Goal: Task Accomplishment & Management: Manage account settings

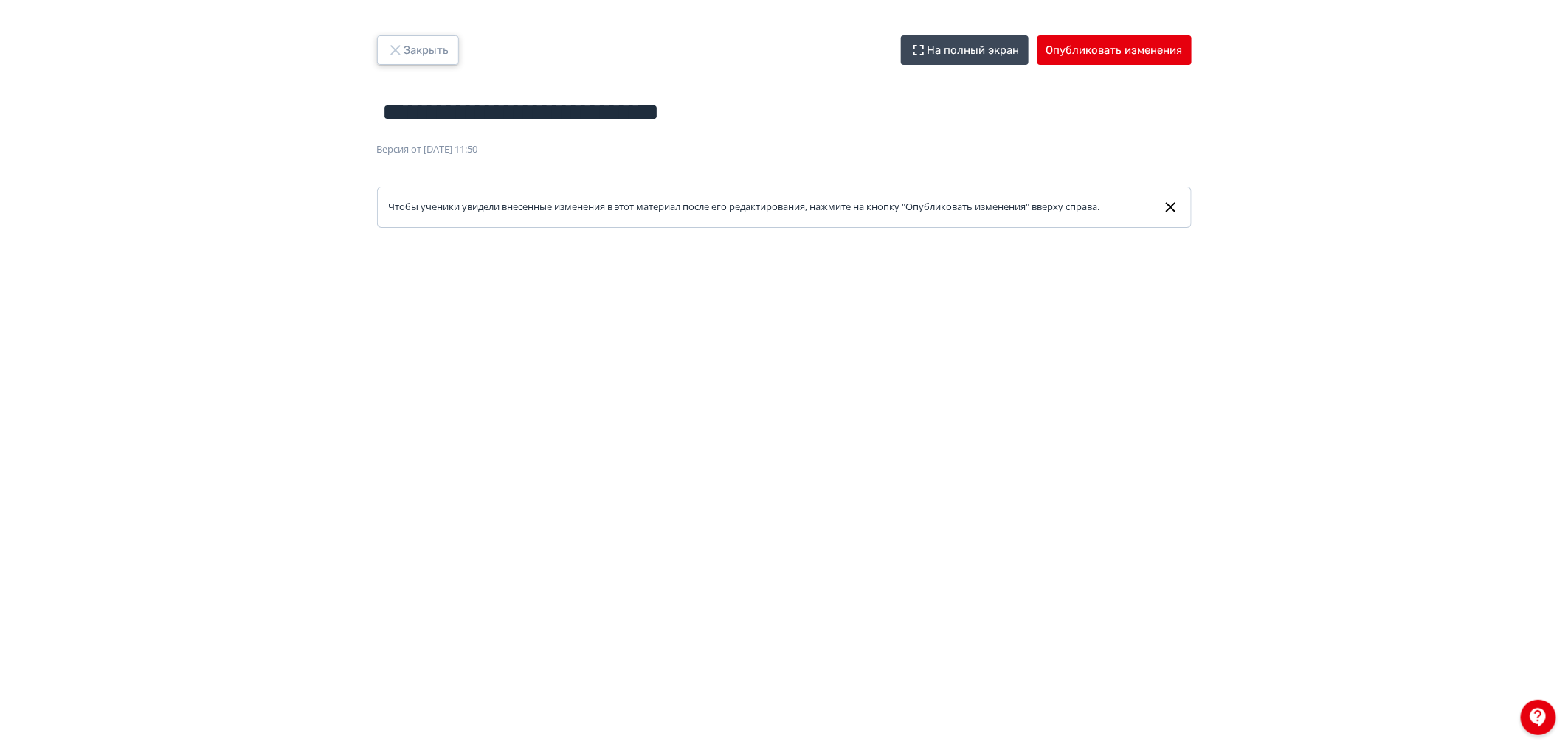
click at [407, 49] on button "Закрыть" at bounding box center [417, 50] width 82 height 30
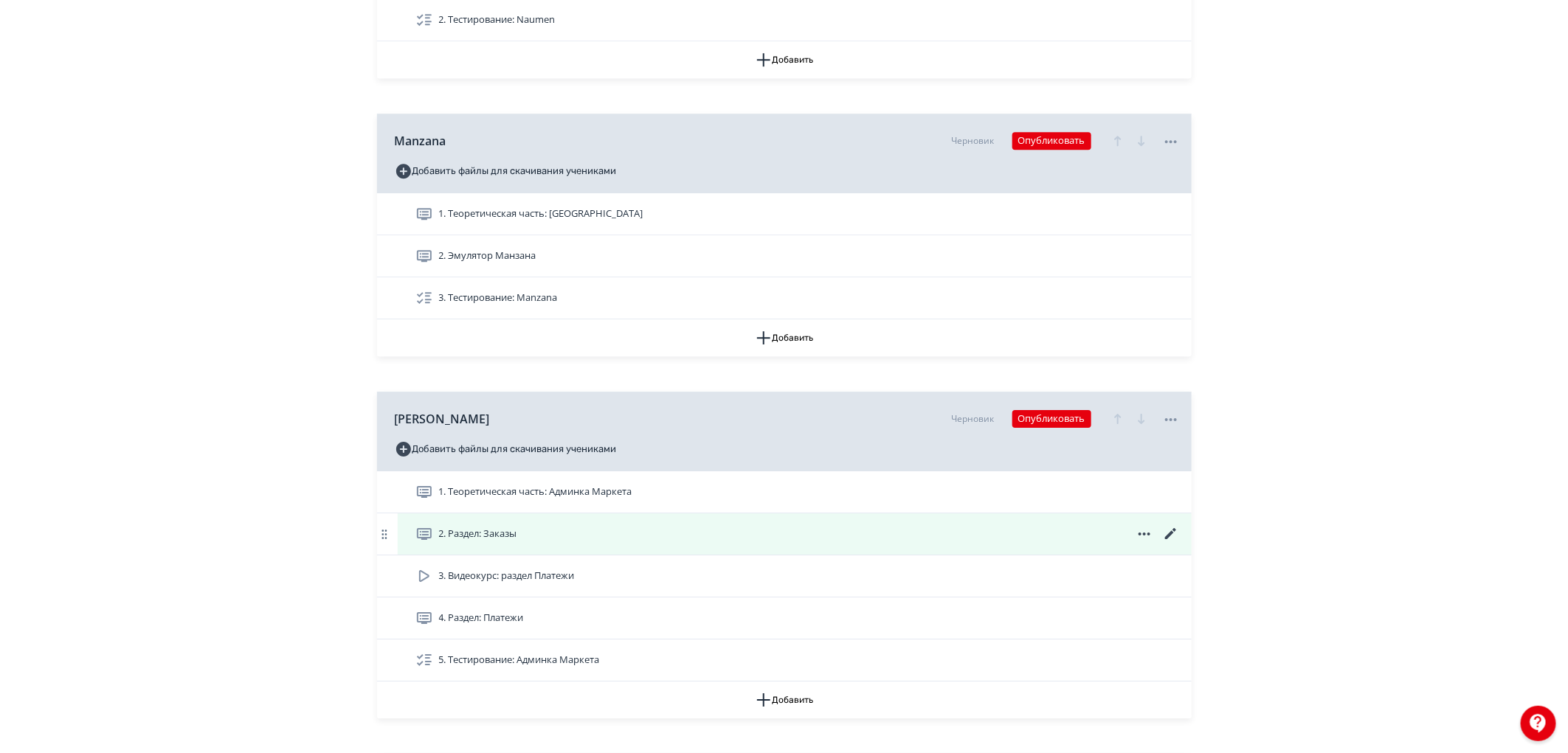
scroll to position [1966, 0]
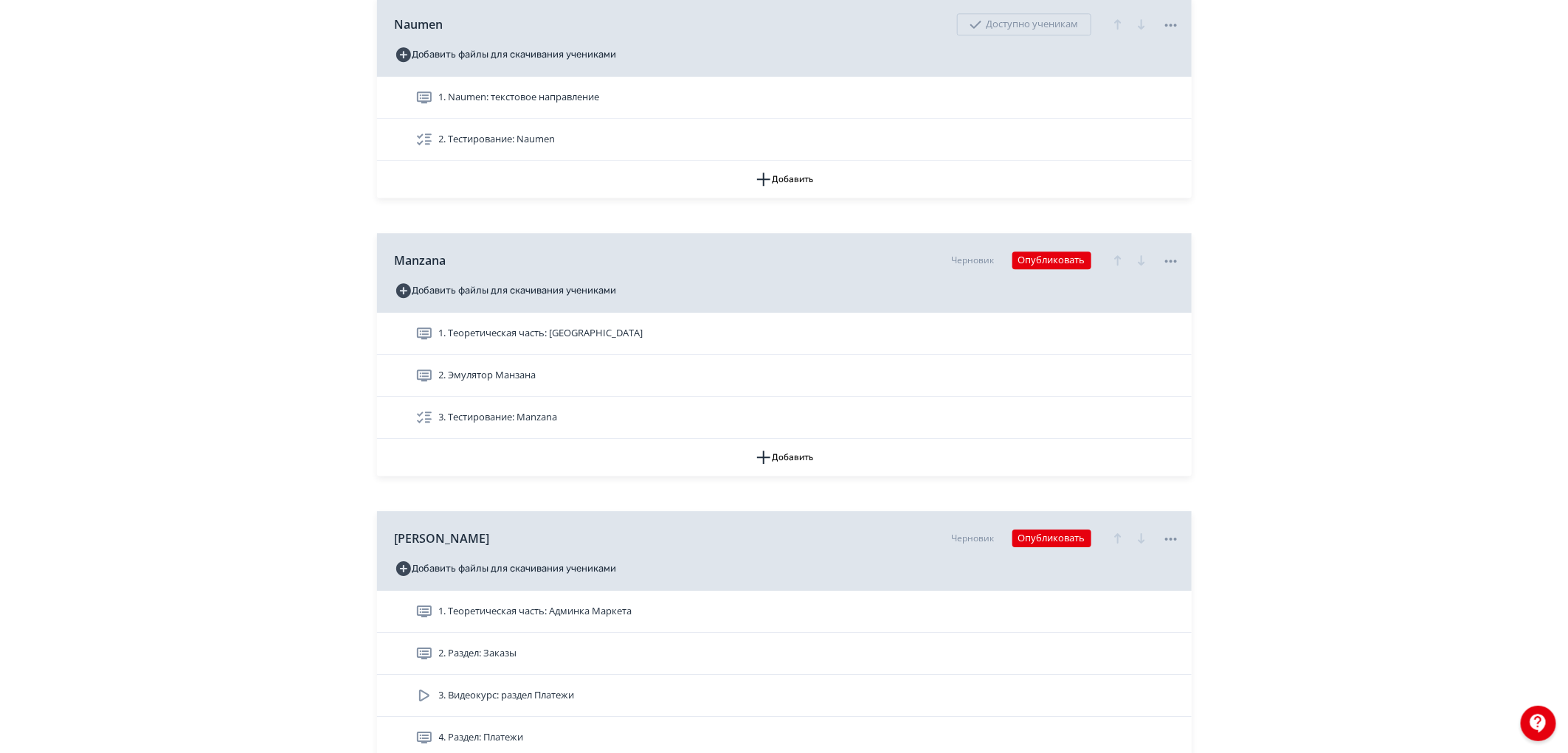
click at [1048, 269] on button "Опубликовать" at bounding box center [1052, 260] width 79 height 18
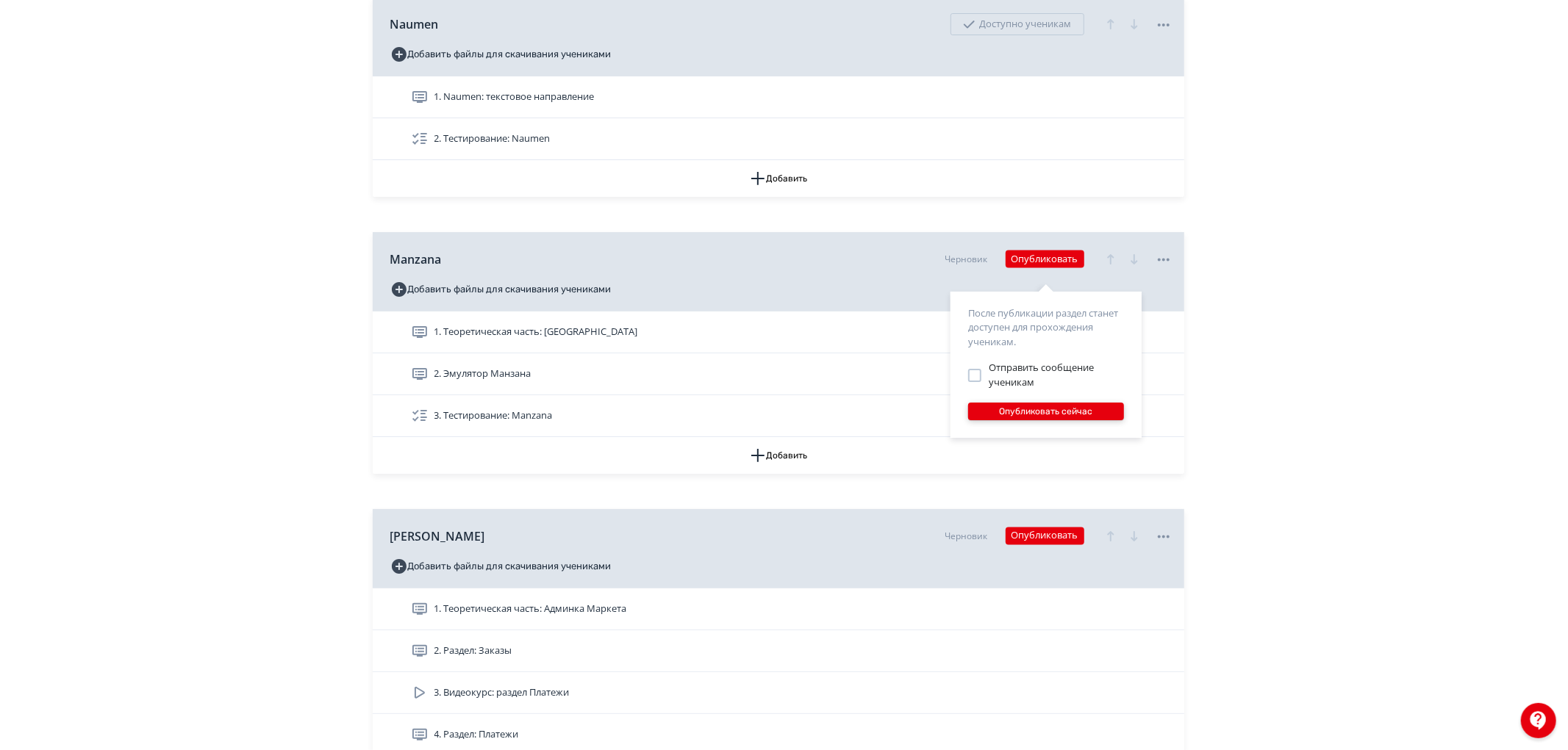
click at [1053, 410] on button "Опубликовать сейчас" at bounding box center [1046, 411] width 156 height 18
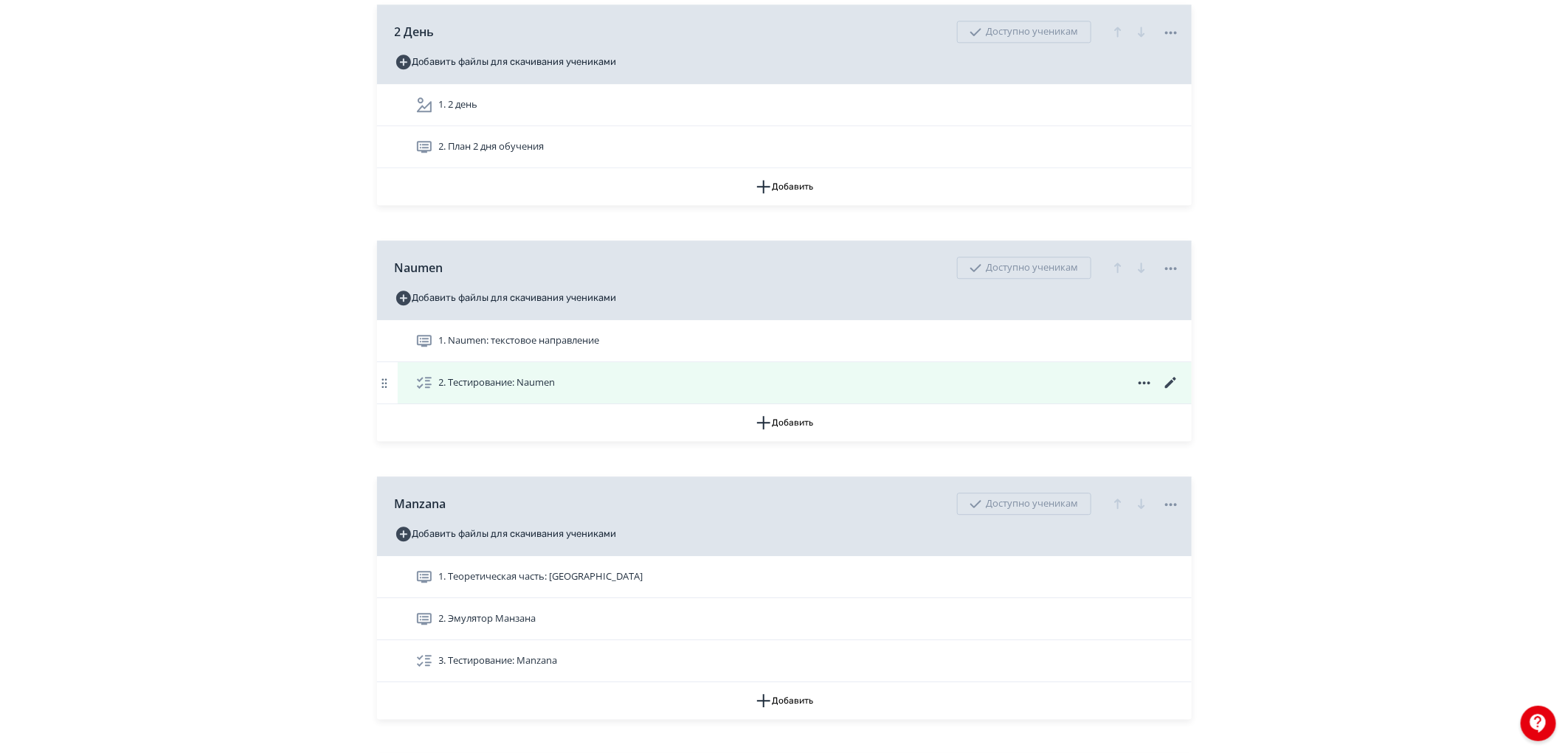
scroll to position [1721, 0]
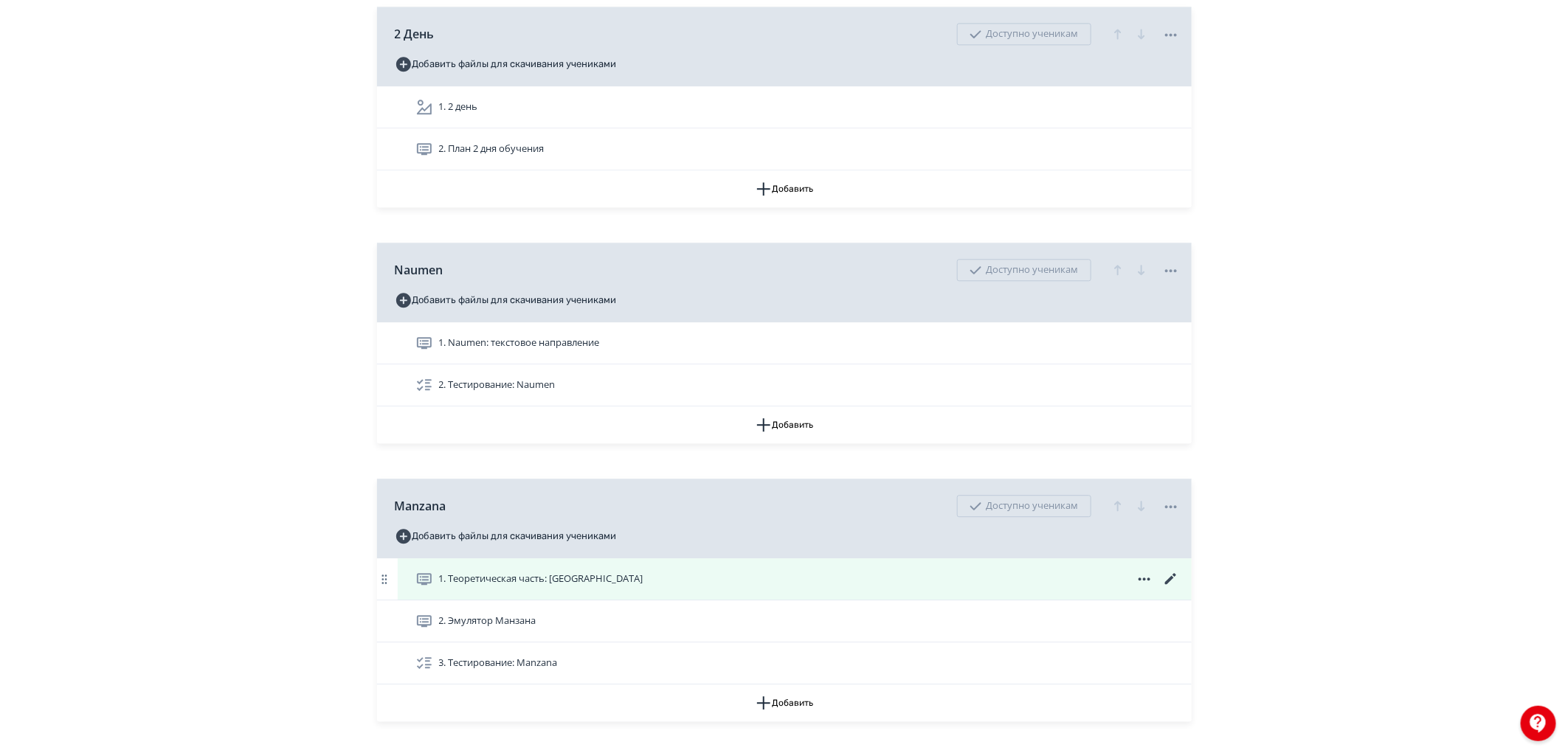
click at [0, 0] on icon at bounding box center [0, 0] width 0 height 0
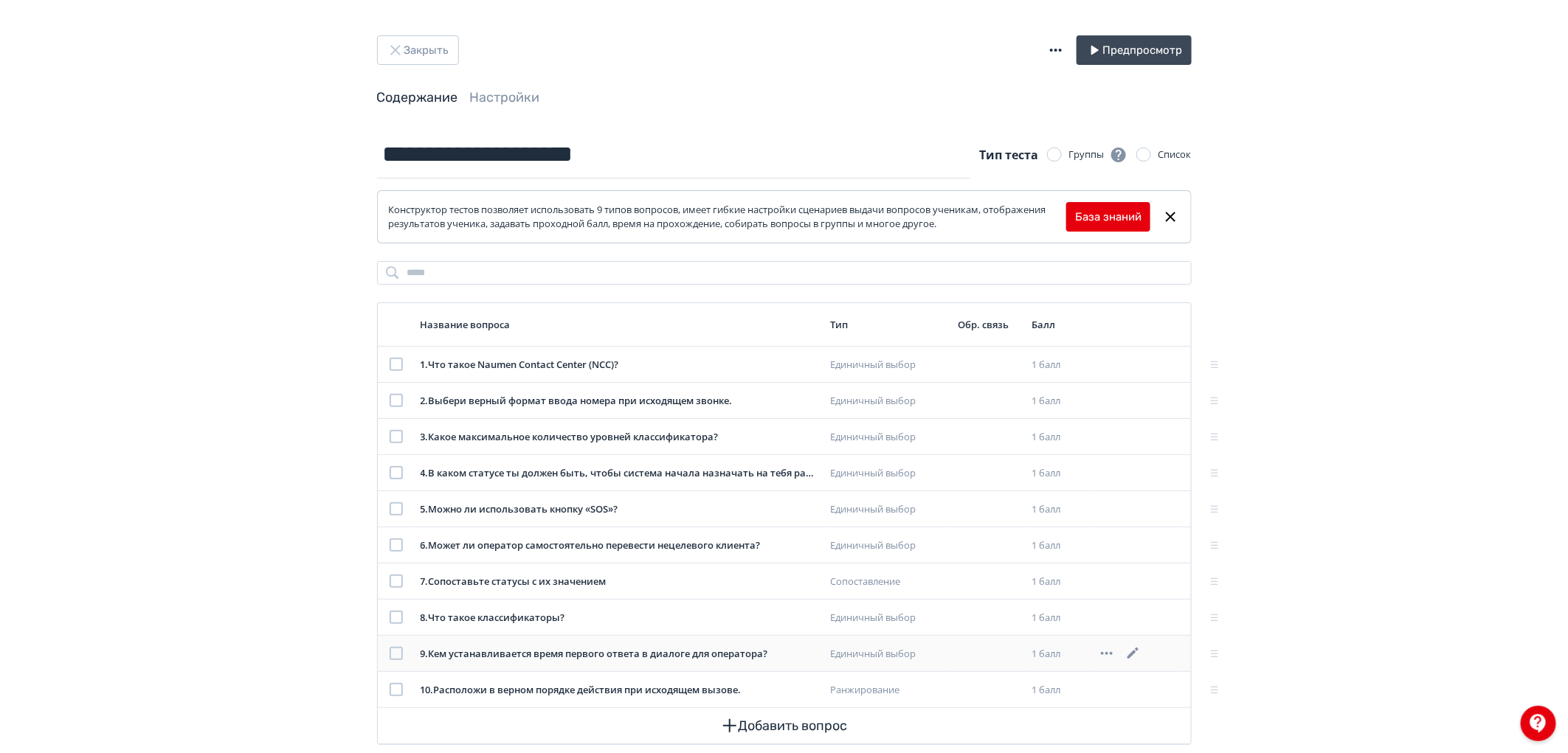
scroll to position [28, 0]
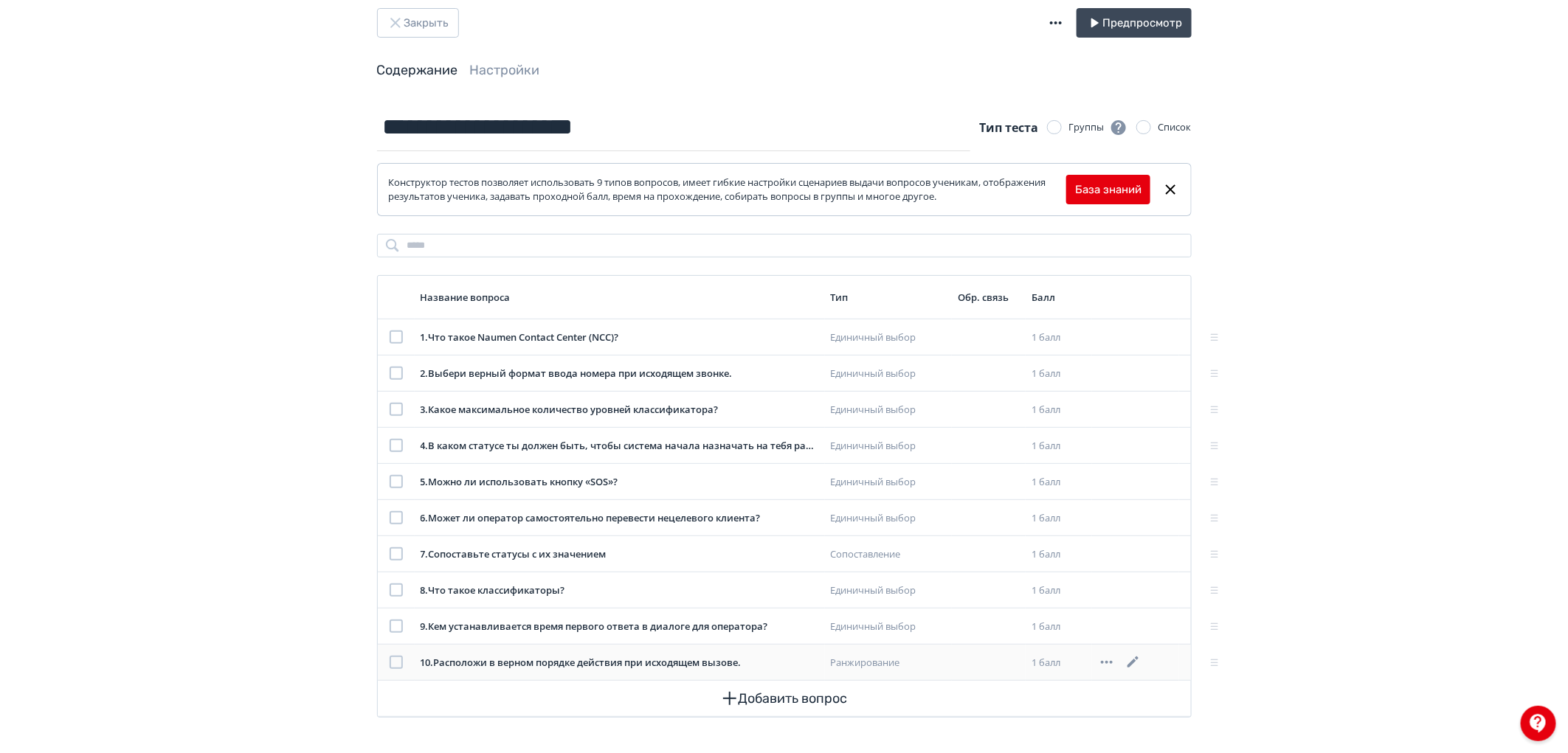
click at [1130, 659] on icon at bounding box center [1133, 662] width 18 height 18
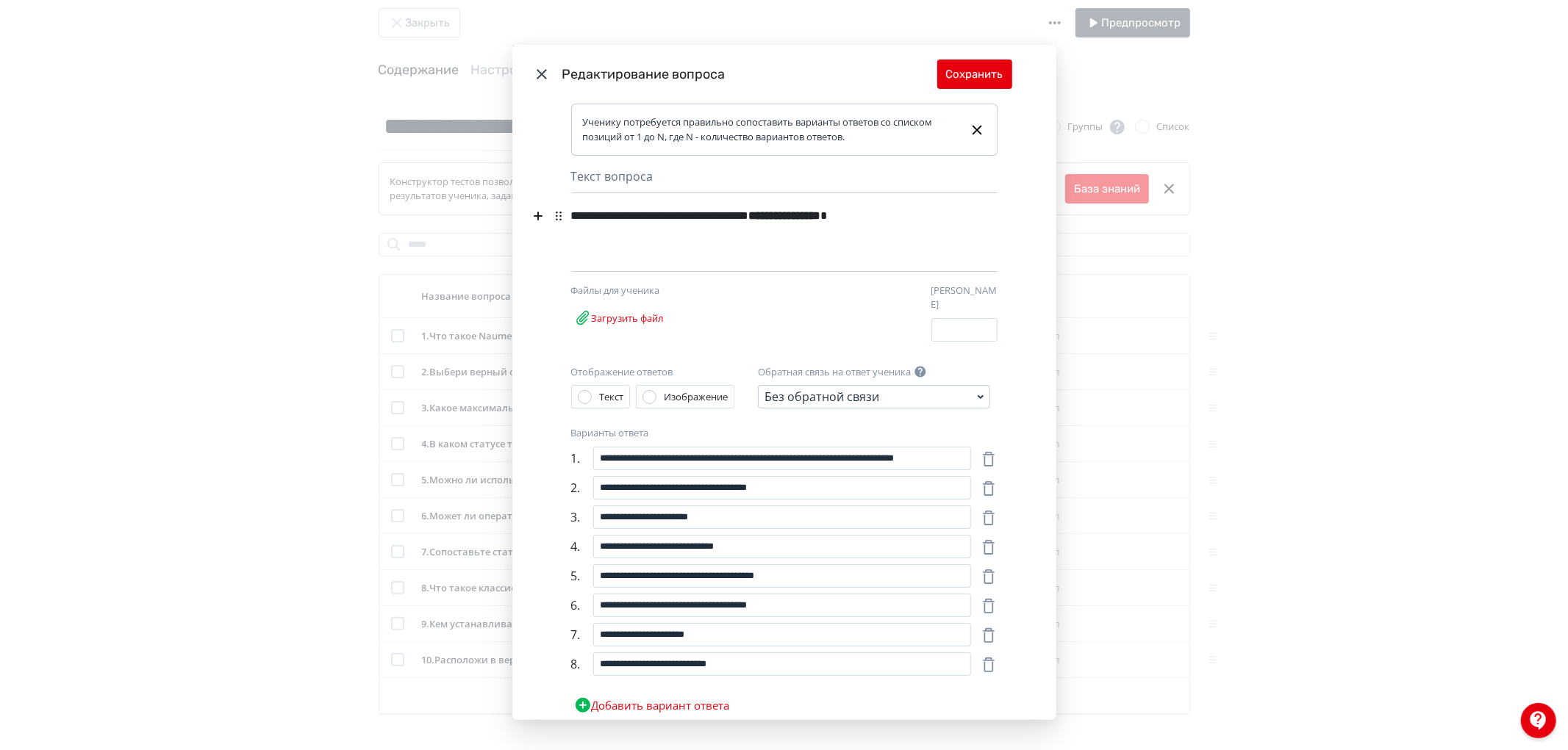
click at [1309, 466] on div "**********" at bounding box center [784, 375] width 1568 height 750
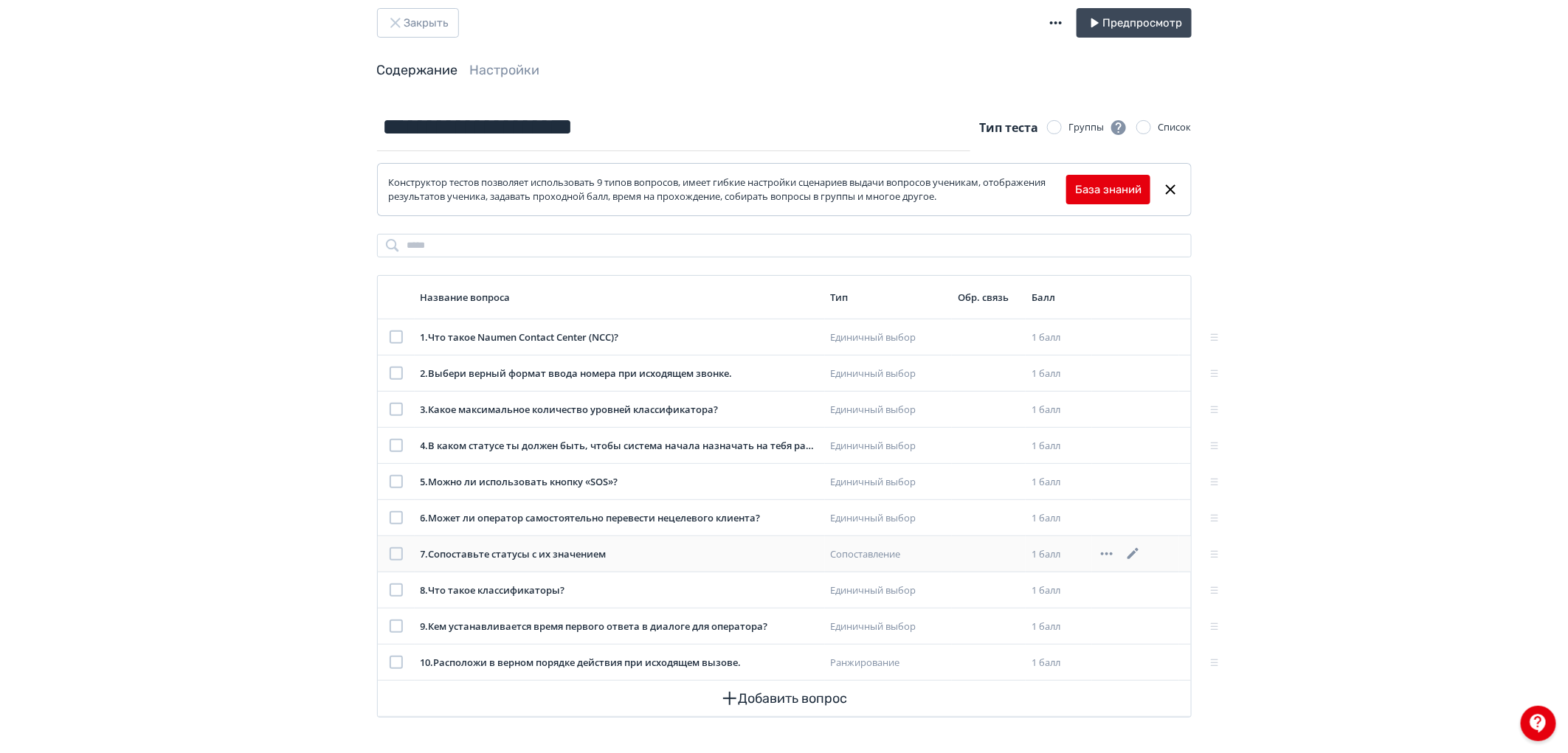
click at [1132, 554] on icon at bounding box center [1133, 554] width 11 height 11
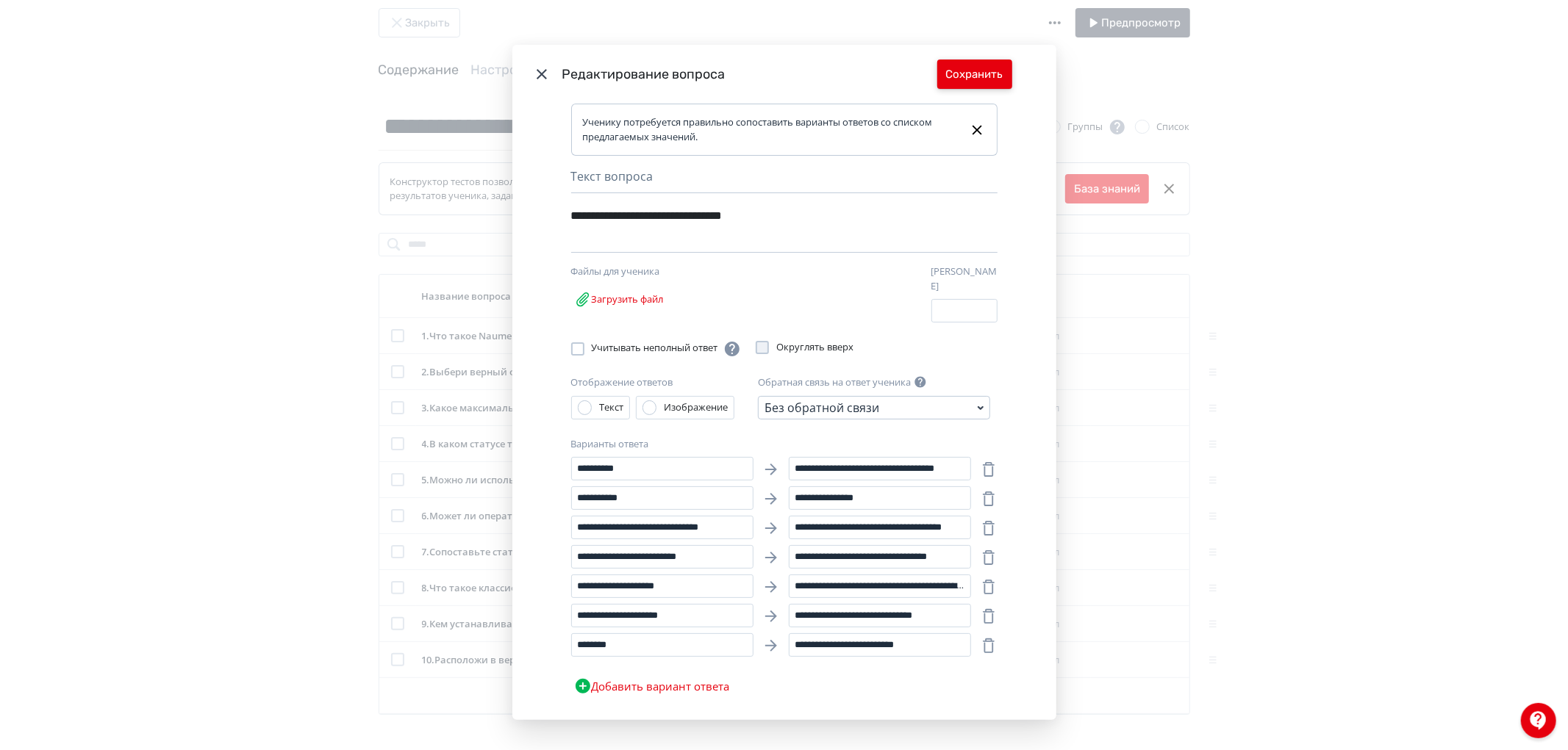
click at [964, 86] on button "Сохранить" at bounding box center [974, 74] width 75 height 30
